Goal: Check status

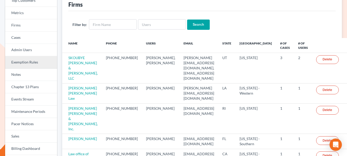
scroll to position [44, 0]
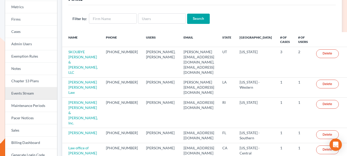
click at [29, 92] on link "Events Stream" at bounding box center [31, 93] width 52 height 12
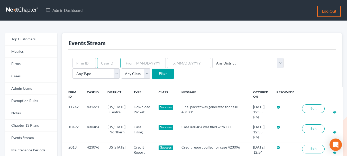
click at [111, 61] on input "text" at bounding box center [108, 63] width 23 height 10
type input "419263"
click at [152, 69] on input "Filter" at bounding box center [163, 74] width 23 height 10
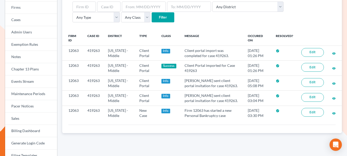
scroll to position [68, 0]
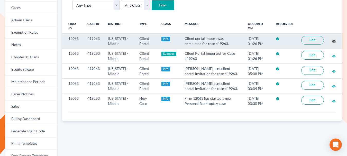
click at [0, 0] on div "Top Customers Metrics Firms Cases Admin Users Exemption Rules Notes Chapter 13 …" at bounding box center [173, 102] width 347 height 300
